Goal: Task Accomplishment & Management: Use online tool/utility

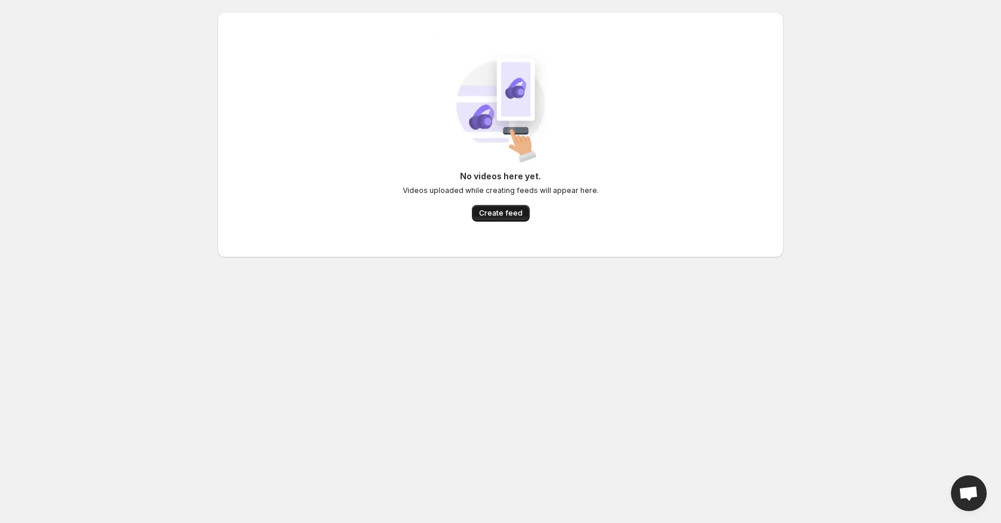
click at [500, 216] on span "Create feed" at bounding box center [501, 214] width 44 height 10
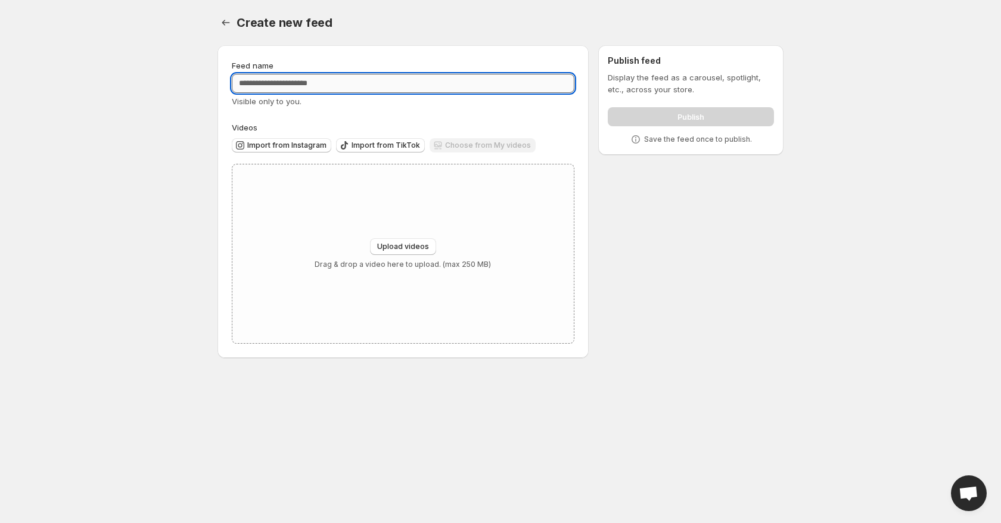
click at [361, 89] on input "Feed name" at bounding box center [403, 83] width 343 height 19
type input "**********"
click at [416, 238] on button "Upload videos" at bounding box center [403, 246] width 66 height 17
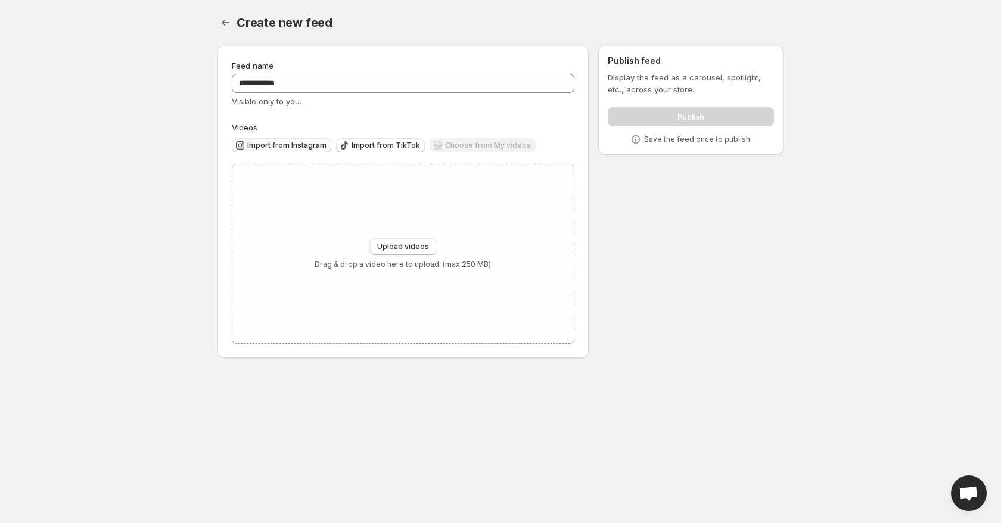
click at [271, 143] on span "Import from Instagram" at bounding box center [286, 146] width 79 height 10
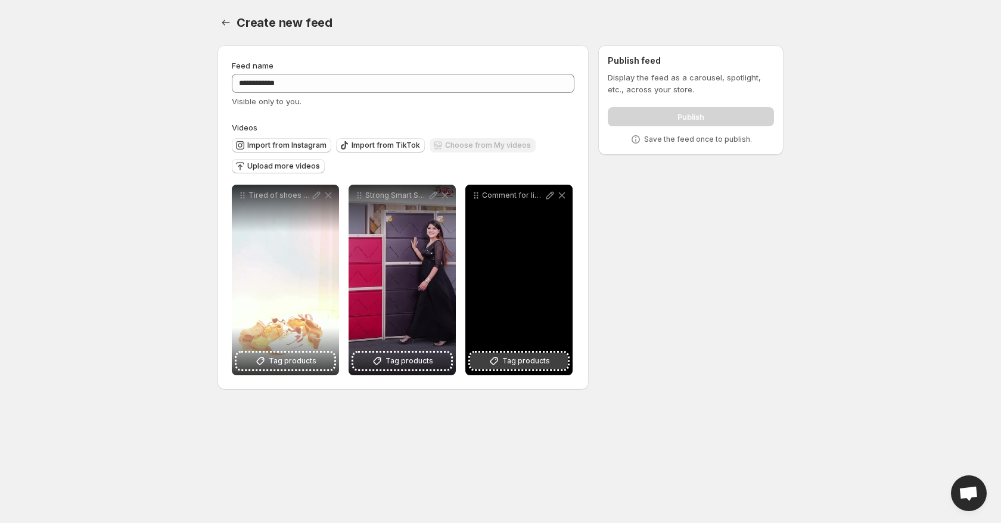
click at [532, 365] on span "Tag products" at bounding box center [526, 361] width 48 height 12
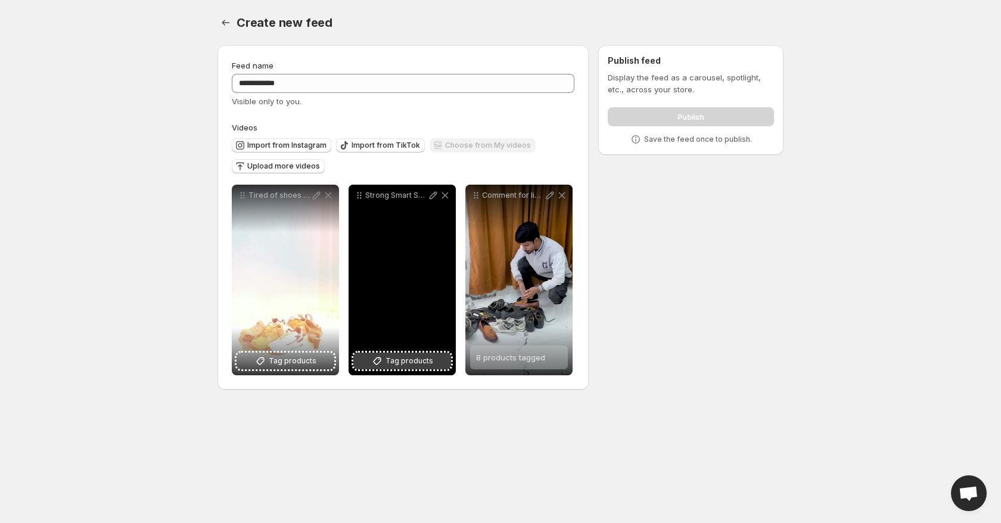
click at [432, 367] on button "Tag products" at bounding box center [402, 361] width 98 height 17
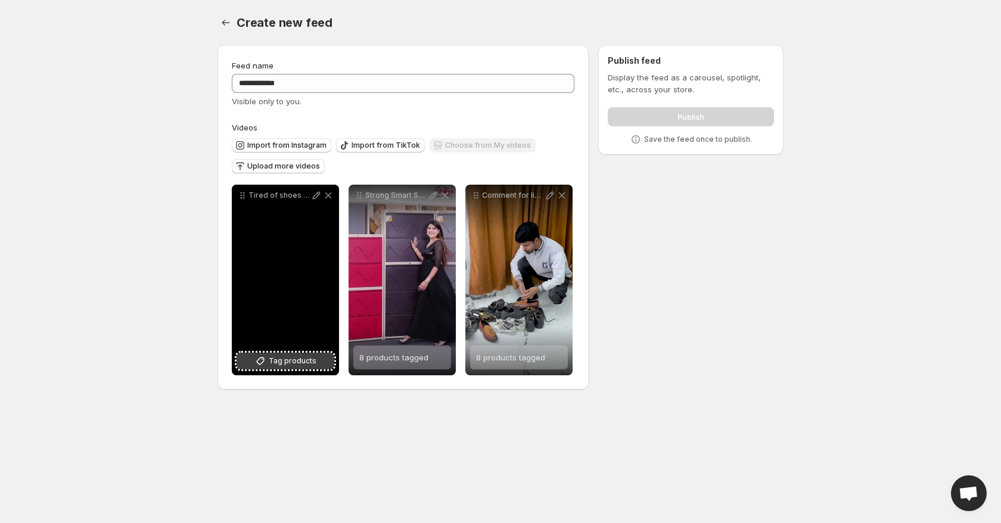
click at [297, 353] on button "Tag products" at bounding box center [286, 361] width 98 height 17
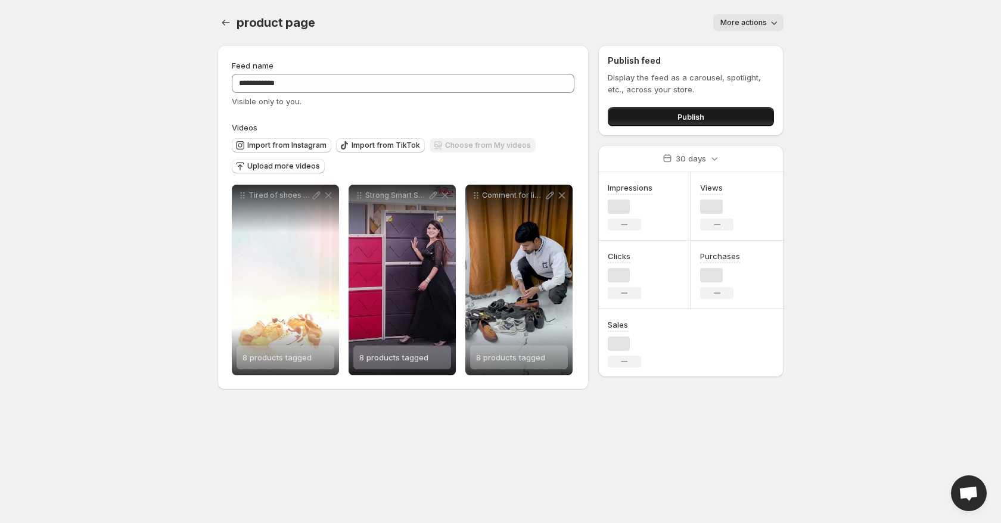
click at [682, 117] on span "Publish" at bounding box center [691, 117] width 27 height 12
